Goal: Communication & Community: Answer question/provide support

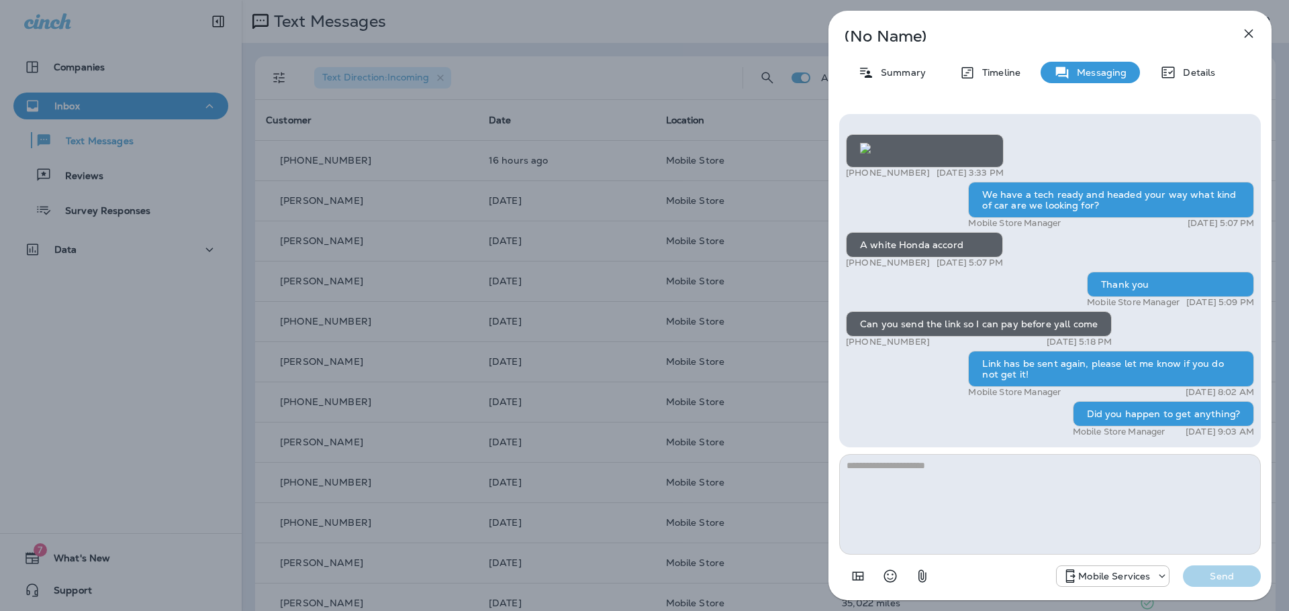
click at [1250, 37] on icon "button" at bounding box center [1248, 34] width 16 height 16
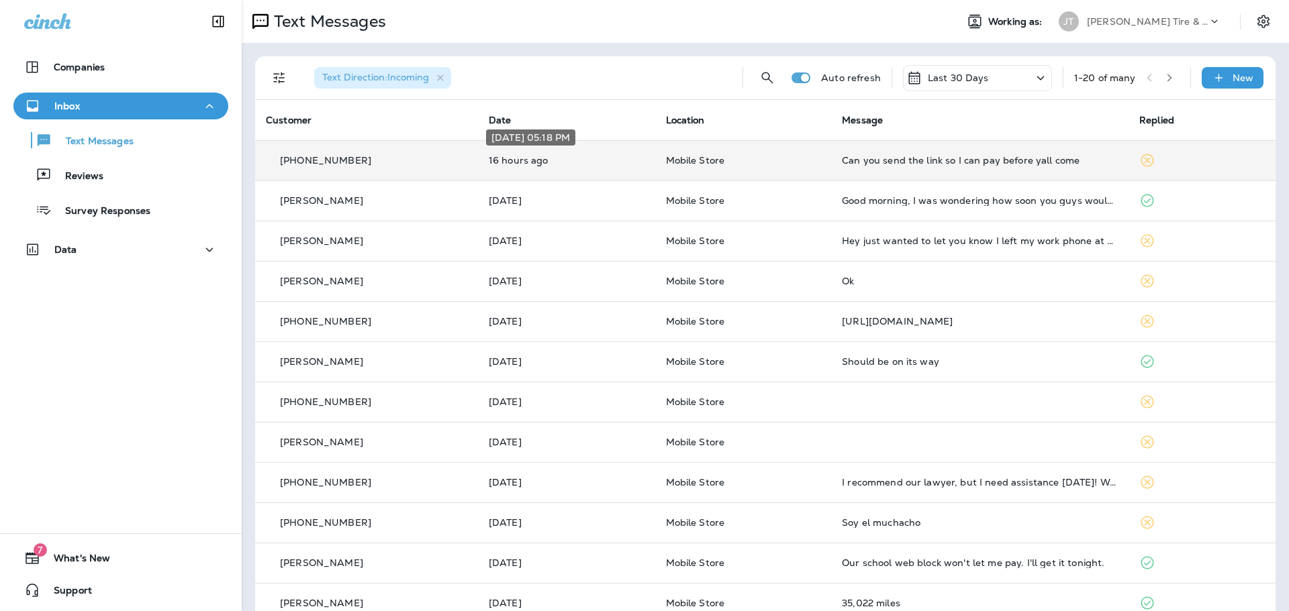
click at [627, 160] on p "16 hours ago" at bounding box center [567, 160] width 156 height 11
click at [862, 168] on td "Can you send the link so I can pay before yall come" at bounding box center [979, 160] width 297 height 40
click at [831, 160] on td "Can you send the link so I can pay before yall come" at bounding box center [979, 160] width 297 height 40
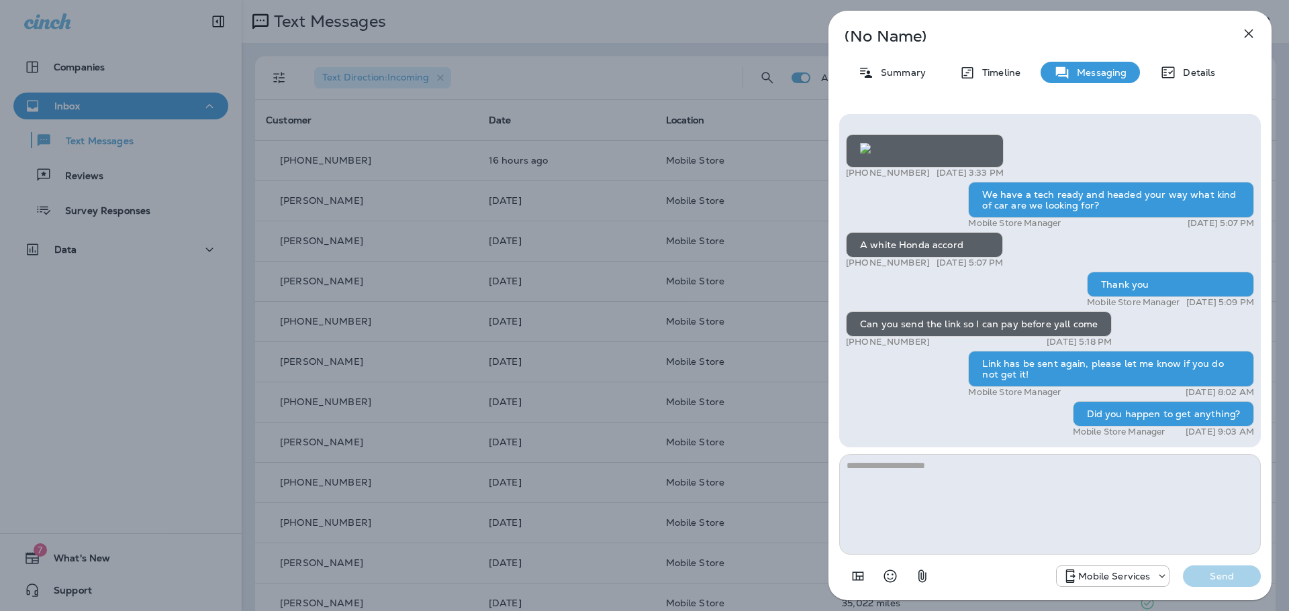
click at [1248, 36] on icon "button" at bounding box center [1248, 34] width 16 height 16
